Goal: Information Seeking & Learning: Learn about a topic

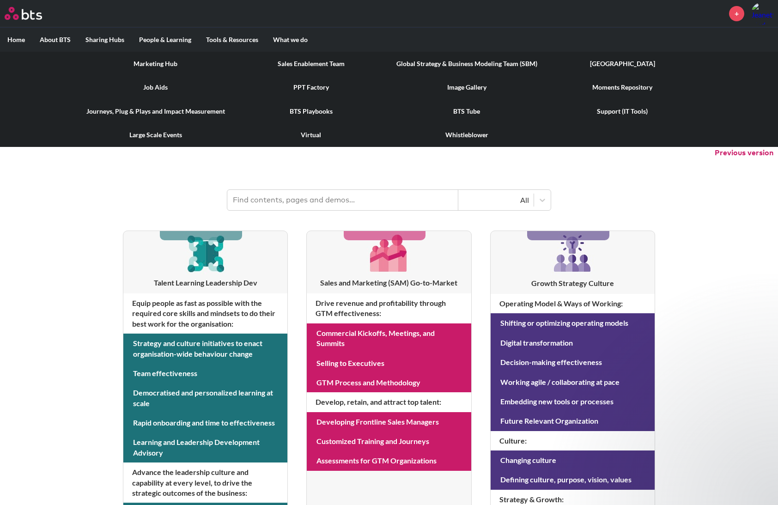
click at [162, 68] on link "Marketing Hub" at bounding box center [156, 64] width 156 height 24
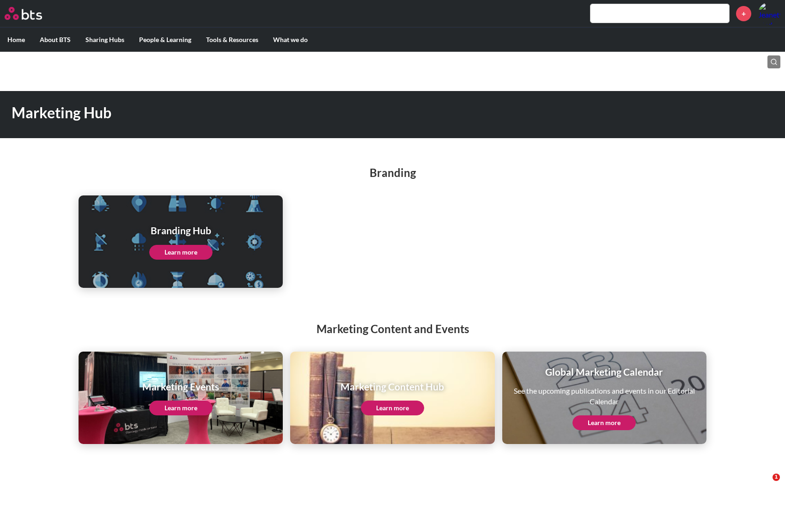
click at [182, 252] on link "Learn more" at bounding box center [180, 252] width 63 height 15
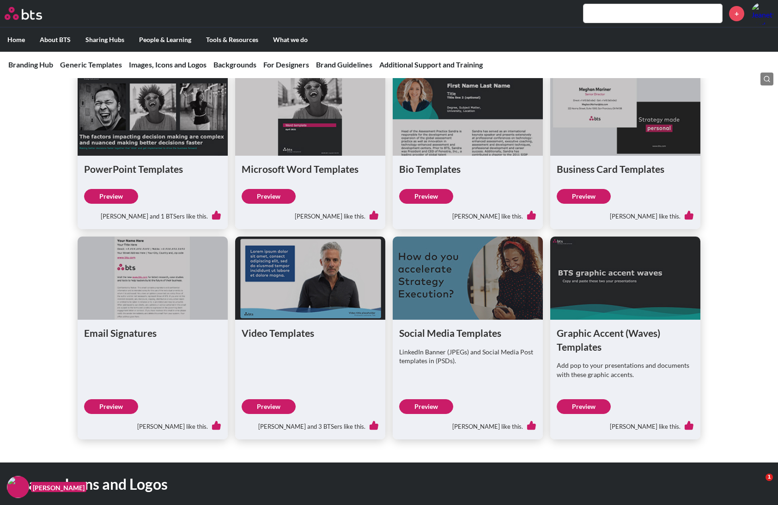
scroll to position [277, 0]
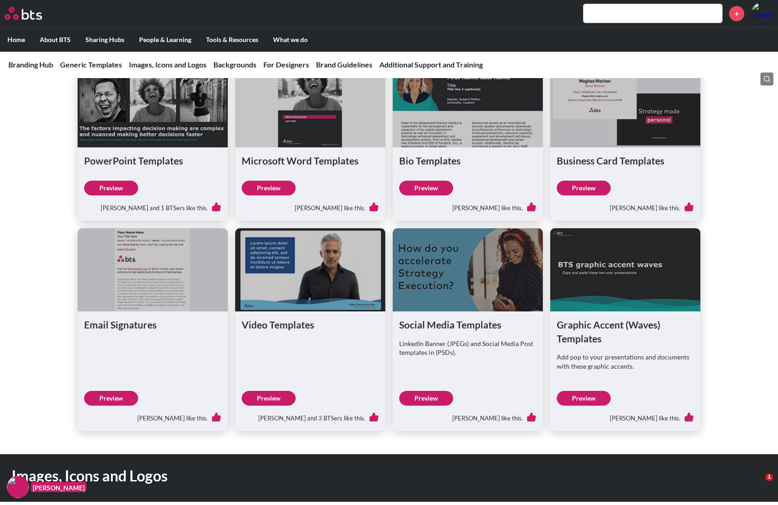
click at [111, 189] on link "Preview" at bounding box center [111, 188] width 54 height 15
click at [105, 62] on link "Generic Templates" at bounding box center [91, 64] width 62 height 9
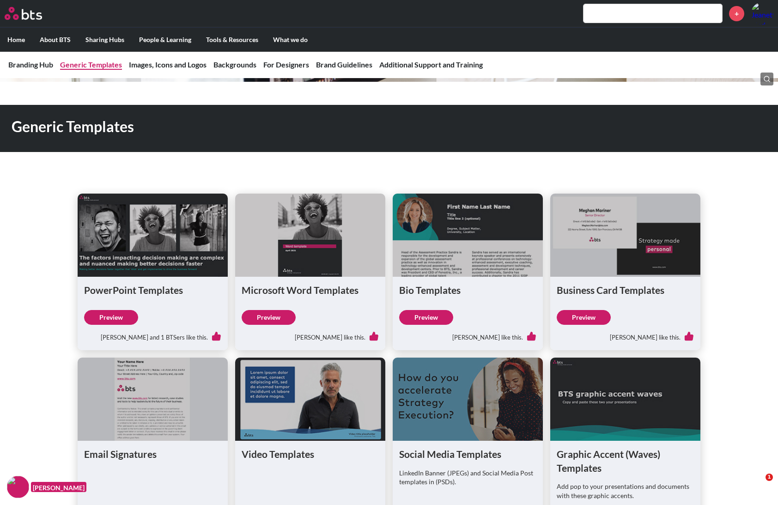
scroll to position [137, 0]
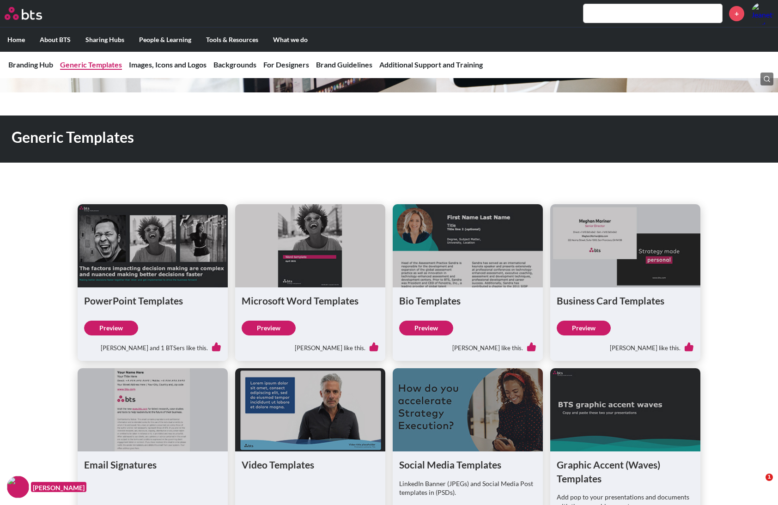
click at [93, 67] on link "Generic Templates" at bounding box center [91, 64] width 62 height 9
click at [182, 66] on link "Images, Icons and Logos" at bounding box center [168, 64] width 78 height 9
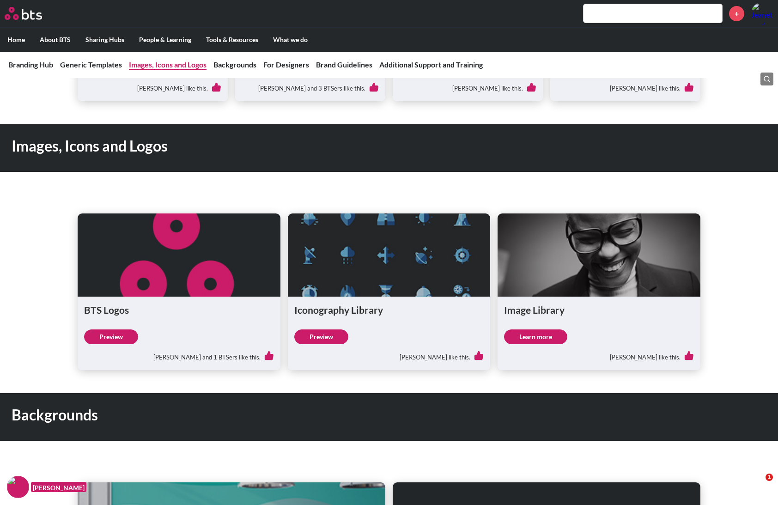
scroll to position [616, 0]
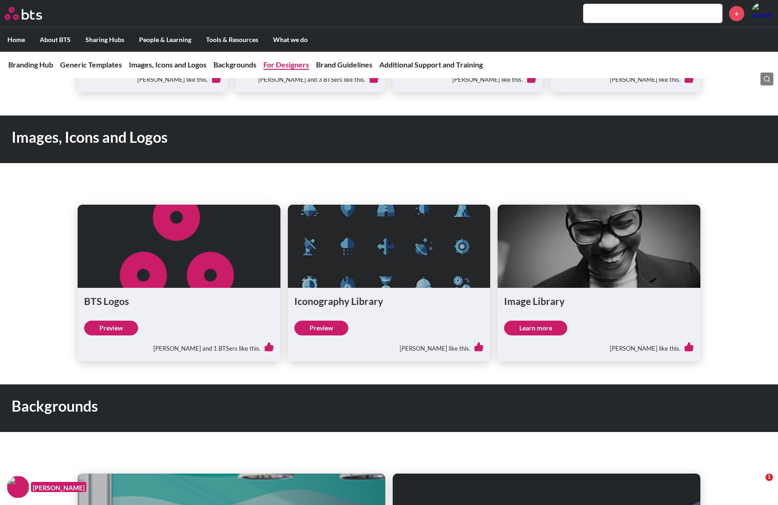
click at [288, 67] on link "For Designers" at bounding box center [286, 64] width 46 height 9
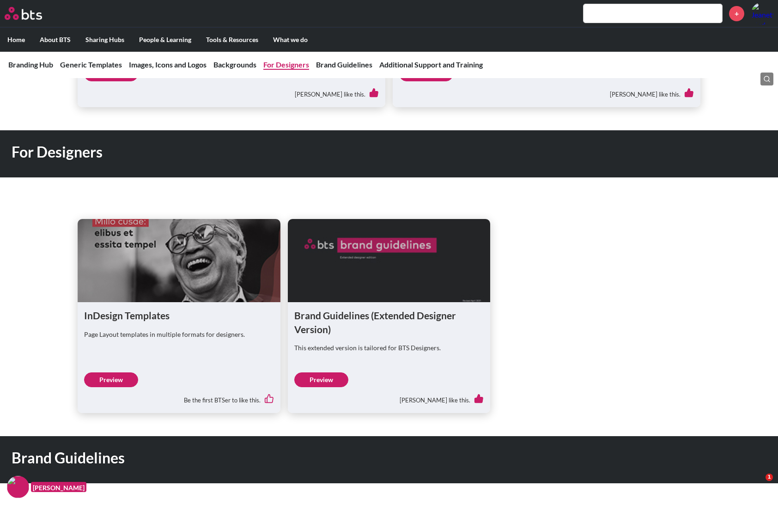
scroll to position [1153, 0]
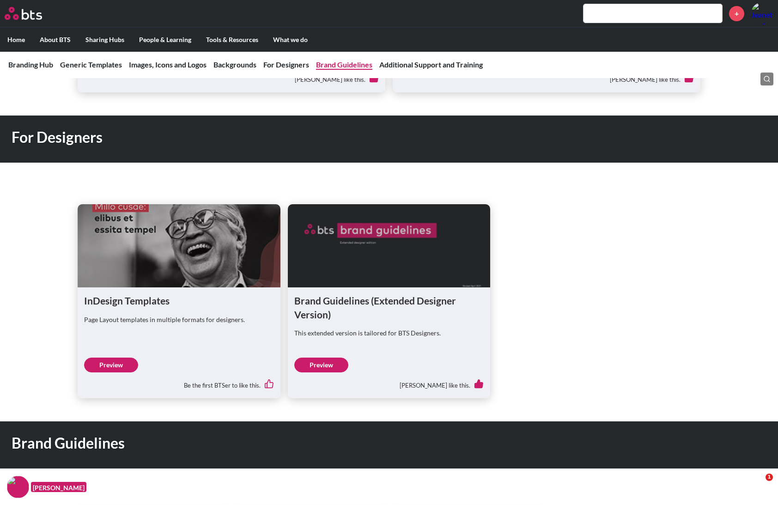
click at [330, 67] on link "Brand Guidelines" at bounding box center [344, 64] width 56 height 9
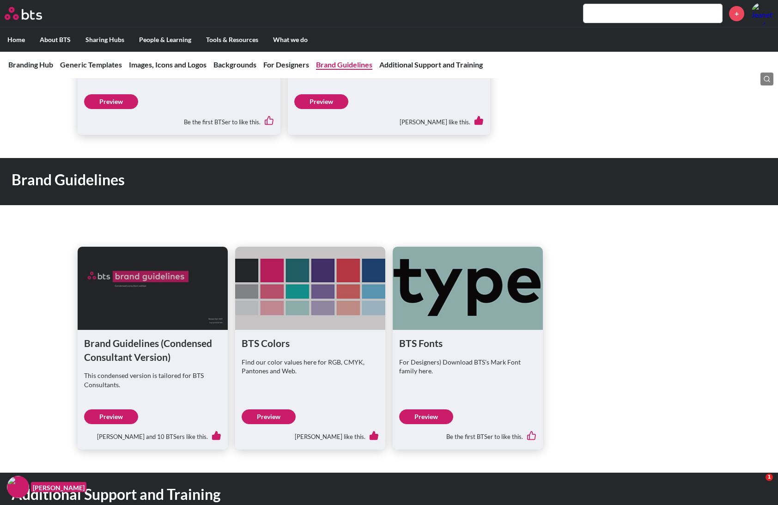
scroll to position [1459, 0]
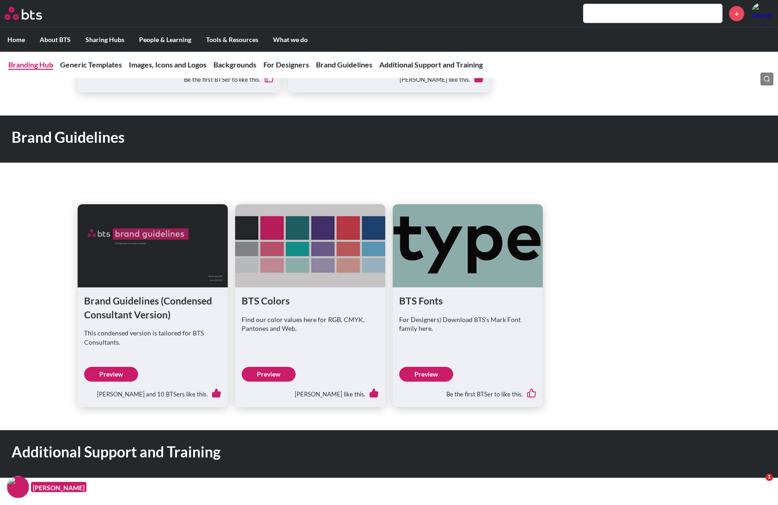
click at [32, 65] on link "Branding Hub" at bounding box center [30, 64] width 45 height 9
